Goal: Information Seeking & Learning: Learn about a topic

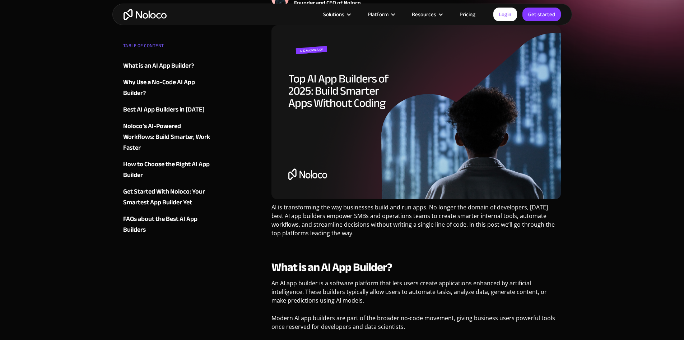
scroll to position [144, 0]
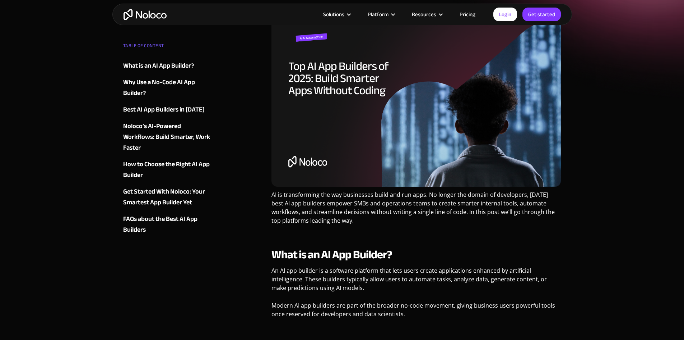
click at [139, 12] on img "home" at bounding box center [145, 14] width 43 height 11
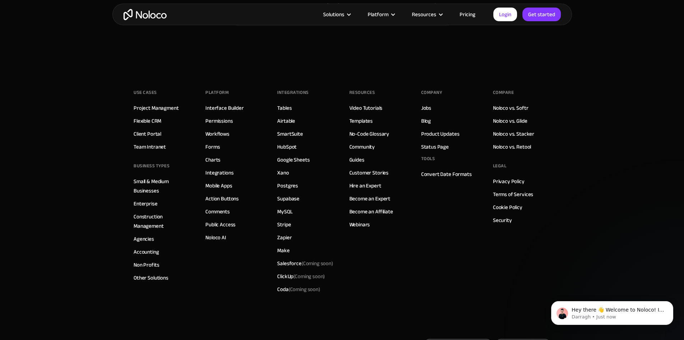
scroll to position [4096, 0]
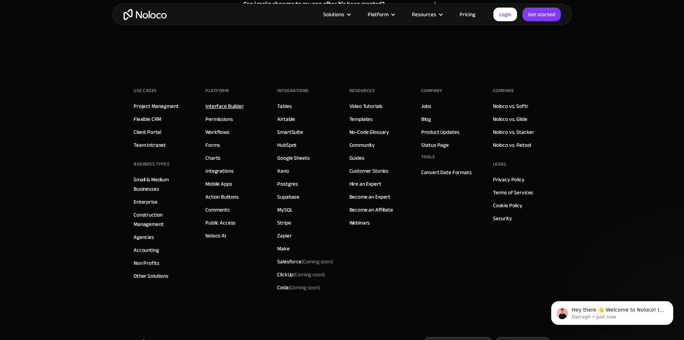
click at [229, 111] on link "Interface Builder" at bounding box center [225, 105] width 38 height 9
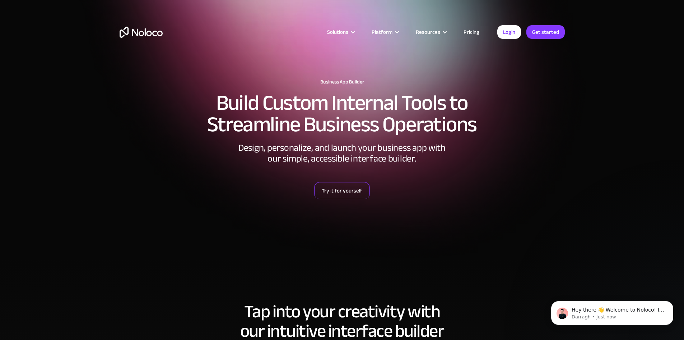
click at [341, 189] on link "Try it for yourself" at bounding box center [342, 190] width 56 height 17
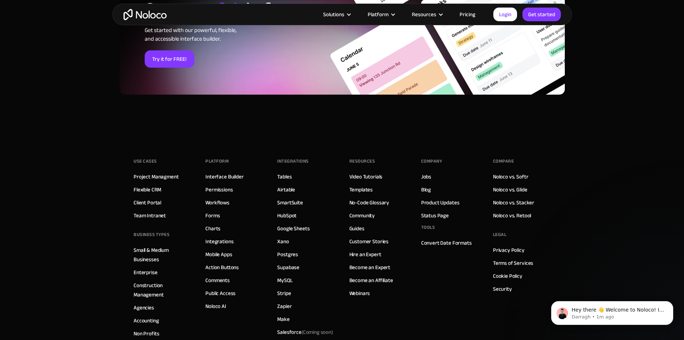
scroll to position [2497, 0]
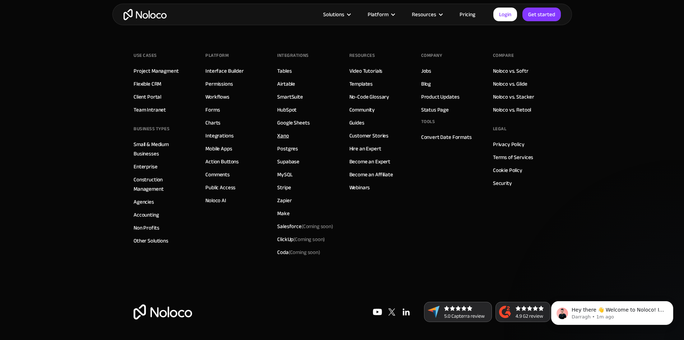
click at [287, 135] on link "Xano" at bounding box center [282, 135] width 11 height 9
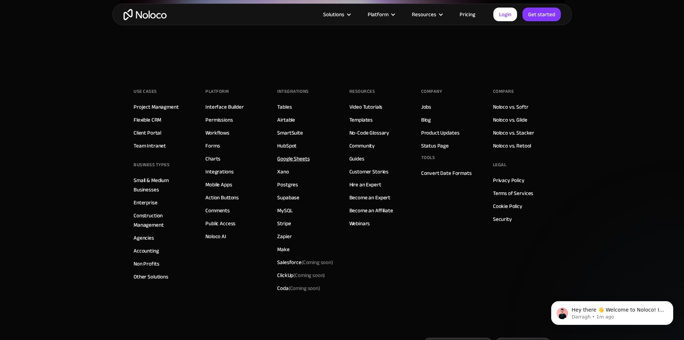
click at [291, 157] on link "Google Sheets" at bounding box center [293, 158] width 32 height 9
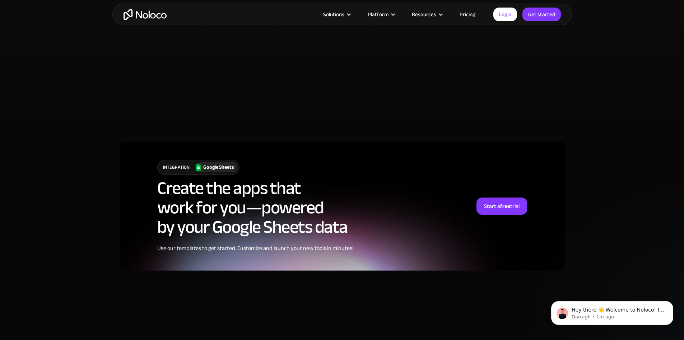
scroll to position [1796, 0]
